Goal: Navigation & Orientation: Find specific page/section

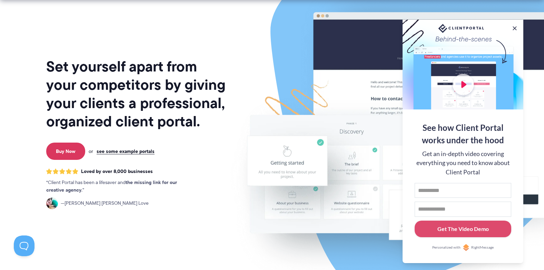
scroll to position [69, 0]
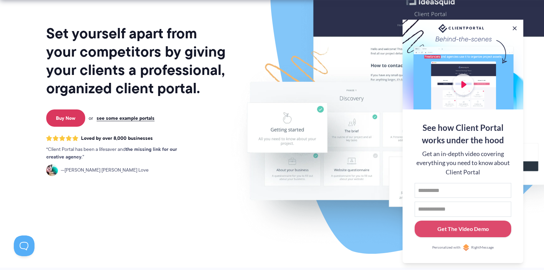
click at [518, 27] on div at bounding box center [463, 65] width 121 height 90
click at [515, 27] on button at bounding box center [515, 28] width 8 height 8
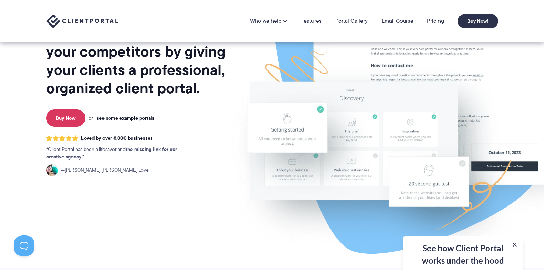
scroll to position [0, 0]
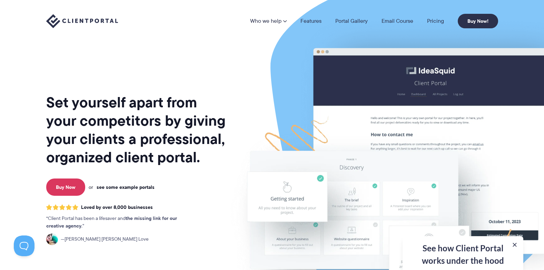
click at [116, 189] on link "see some example portals" at bounding box center [126, 187] width 58 height 6
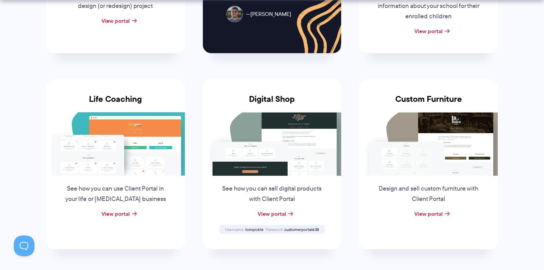
scroll to position [483, 0]
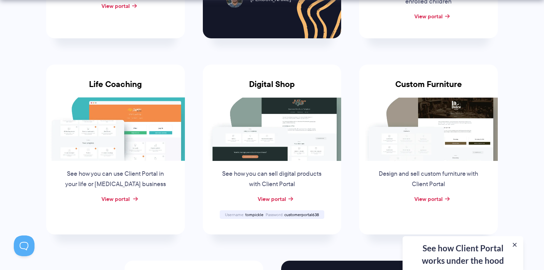
click at [119, 201] on link "View portal" at bounding box center [115, 199] width 28 height 8
